Goal: Find specific page/section: Find specific page/section

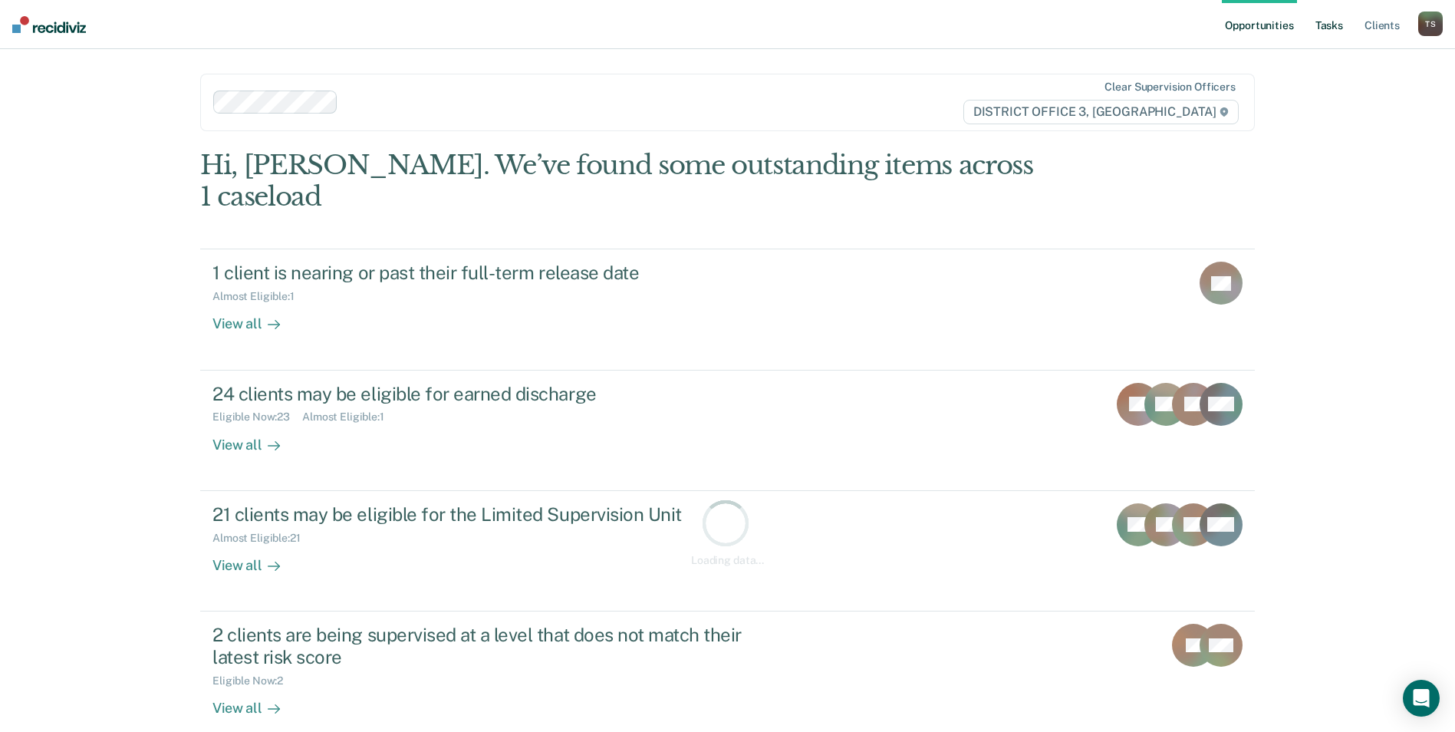
click at [1337, 29] on link "Tasks" at bounding box center [1329, 24] width 34 height 49
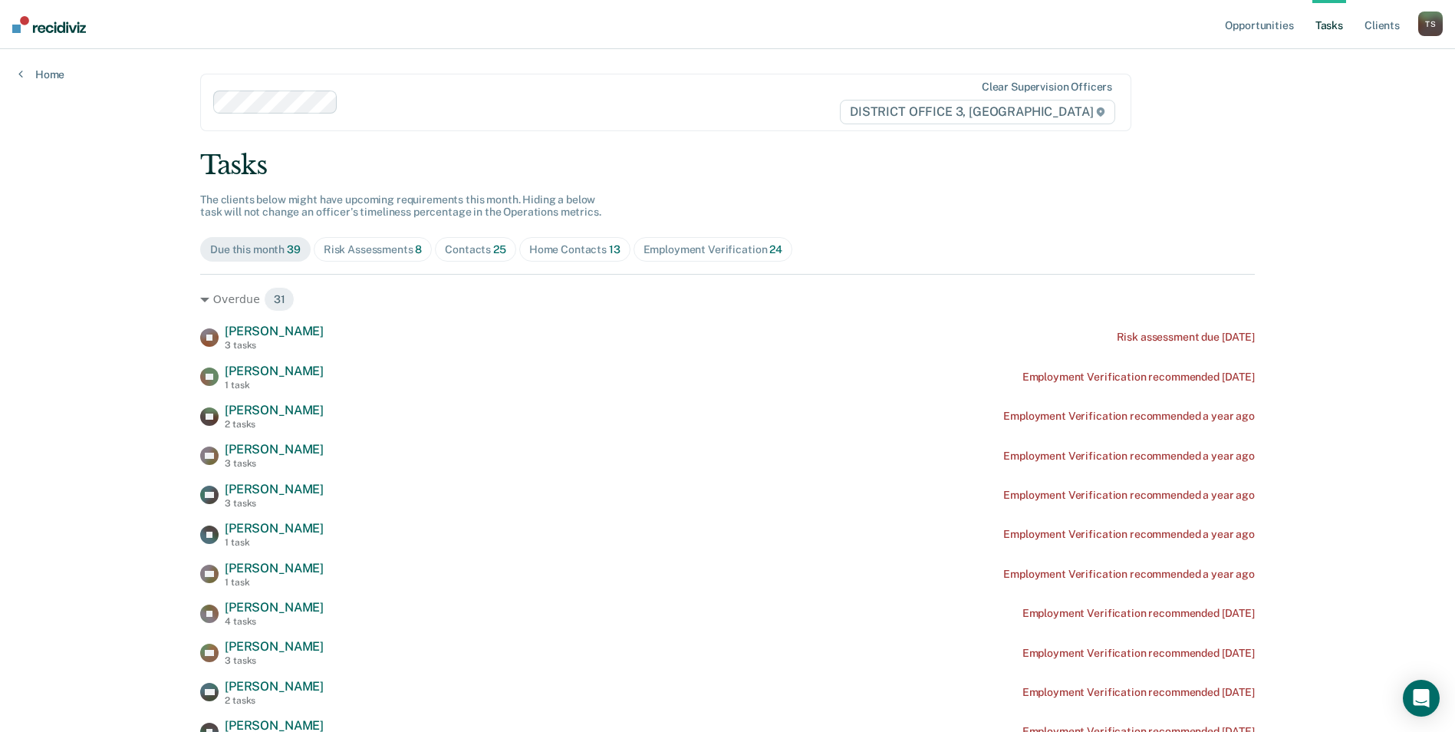
click at [483, 241] on span "Contacts 25" at bounding box center [475, 249] width 81 height 25
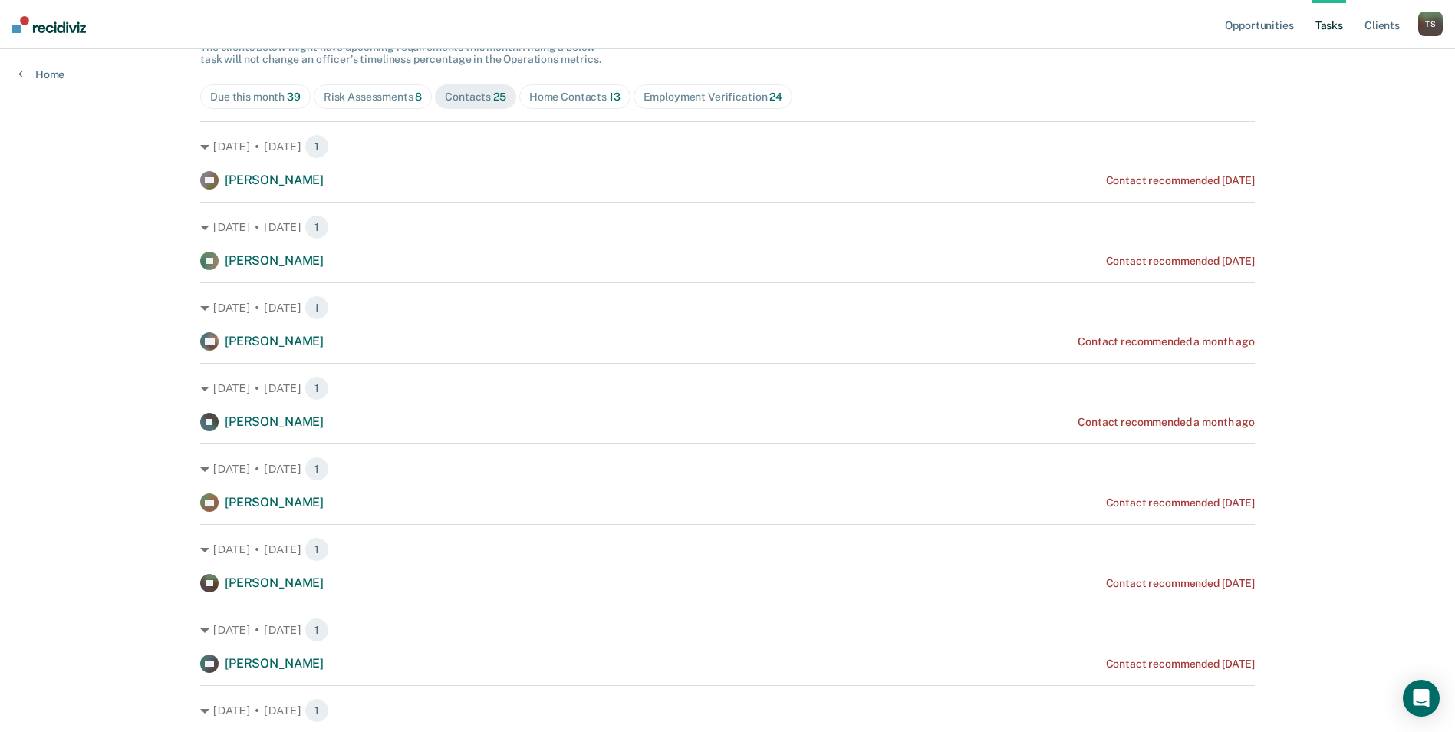
scroll to position [153, 0]
